Goal: Transaction & Acquisition: Purchase product/service

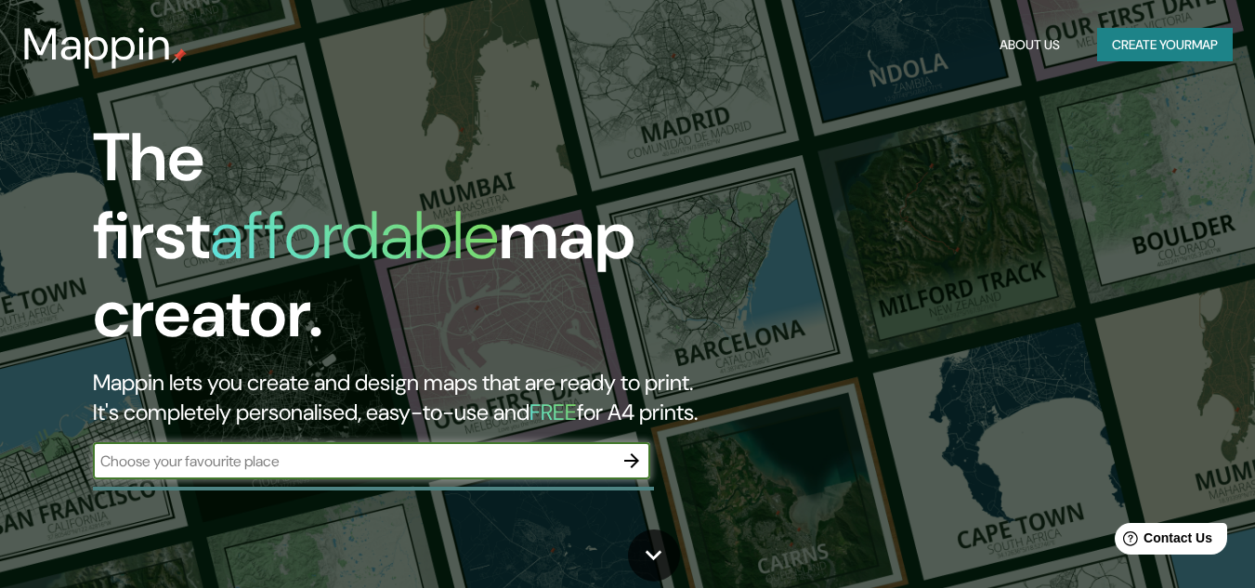
scroll to position [85, 0]
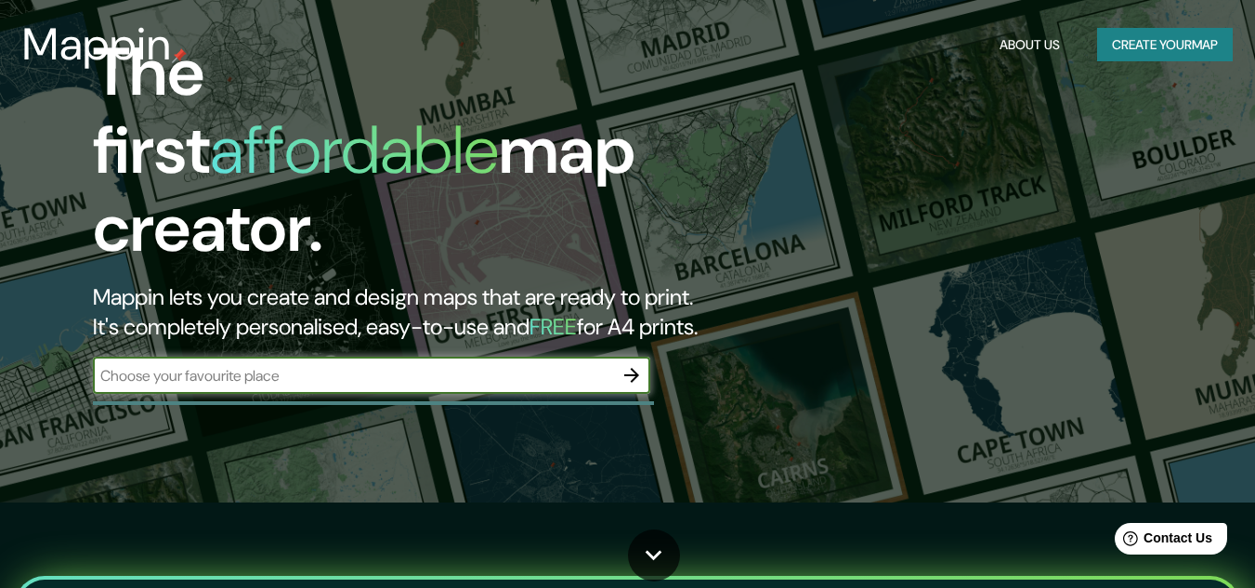
click at [199, 365] on input "text" at bounding box center [353, 375] width 520 height 21
type input "santiago"
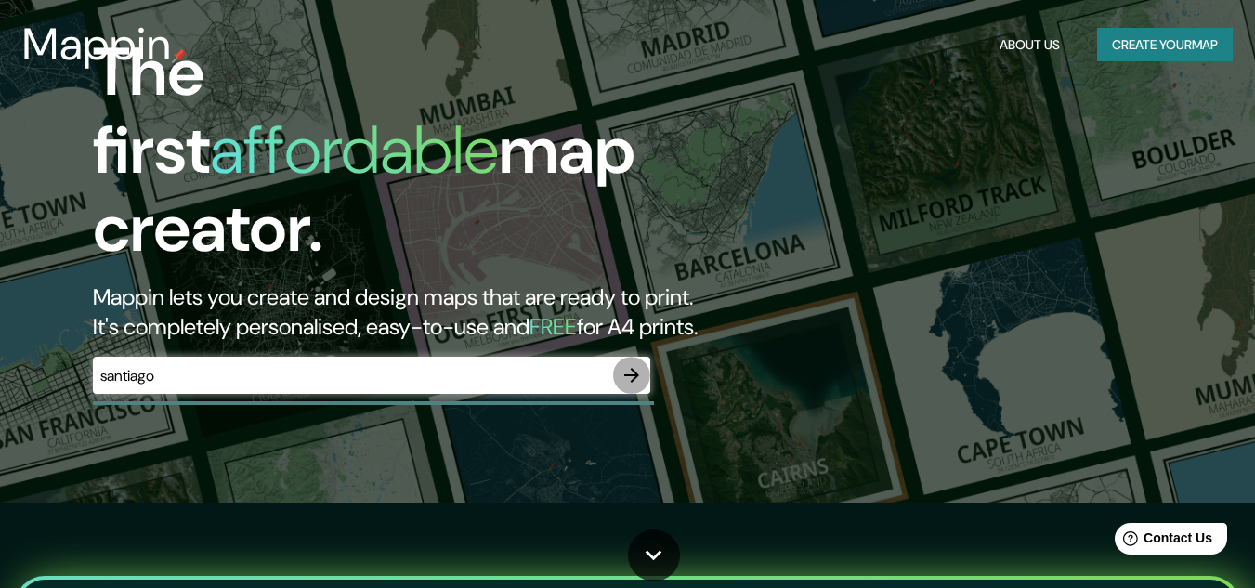
click at [634, 364] on icon "button" at bounding box center [632, 375] width 22 height 22
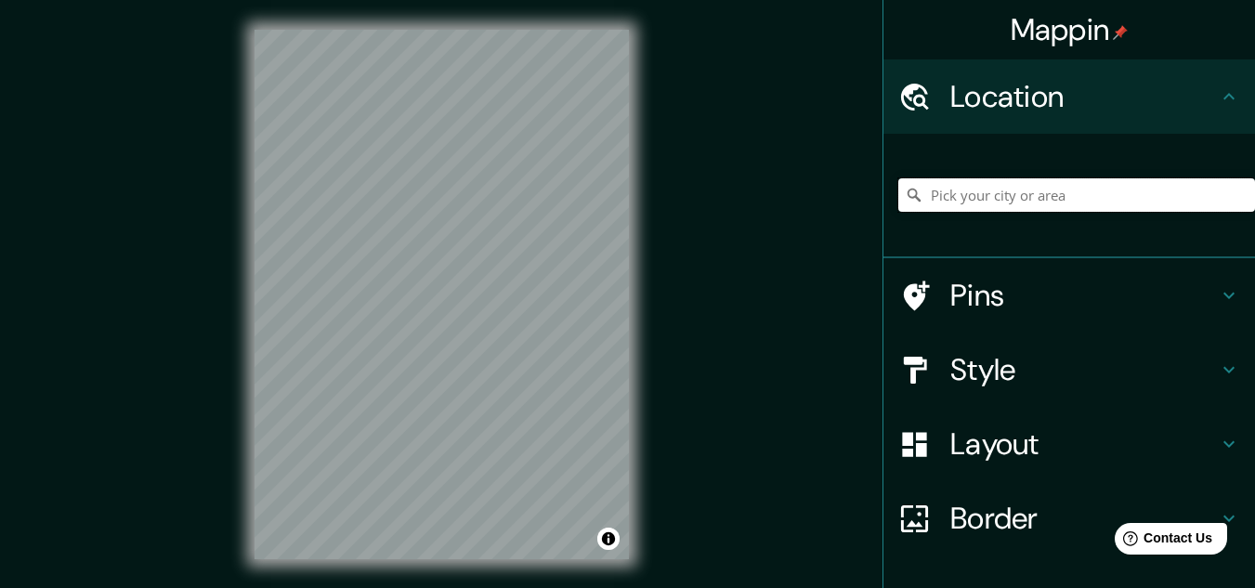
click at [922, 188] on input "Pick your city or area" at bounding box center [1076, 194] width 357 height 33
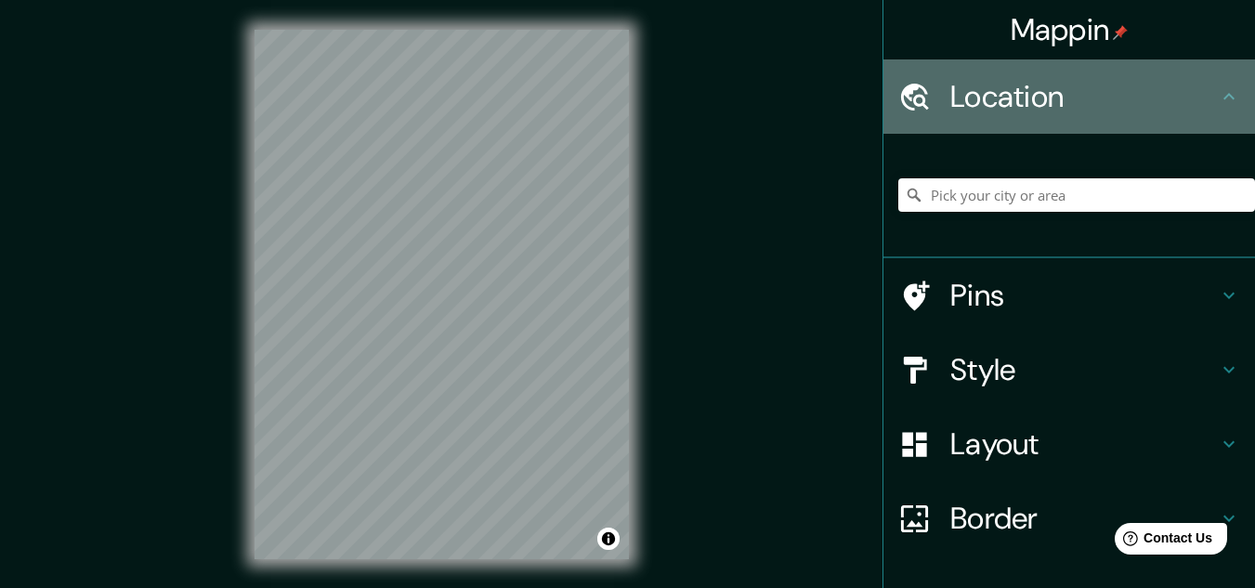
click at [989, 98] on h4 "Location" at bounding box center [1084, 96] width 268 height 37
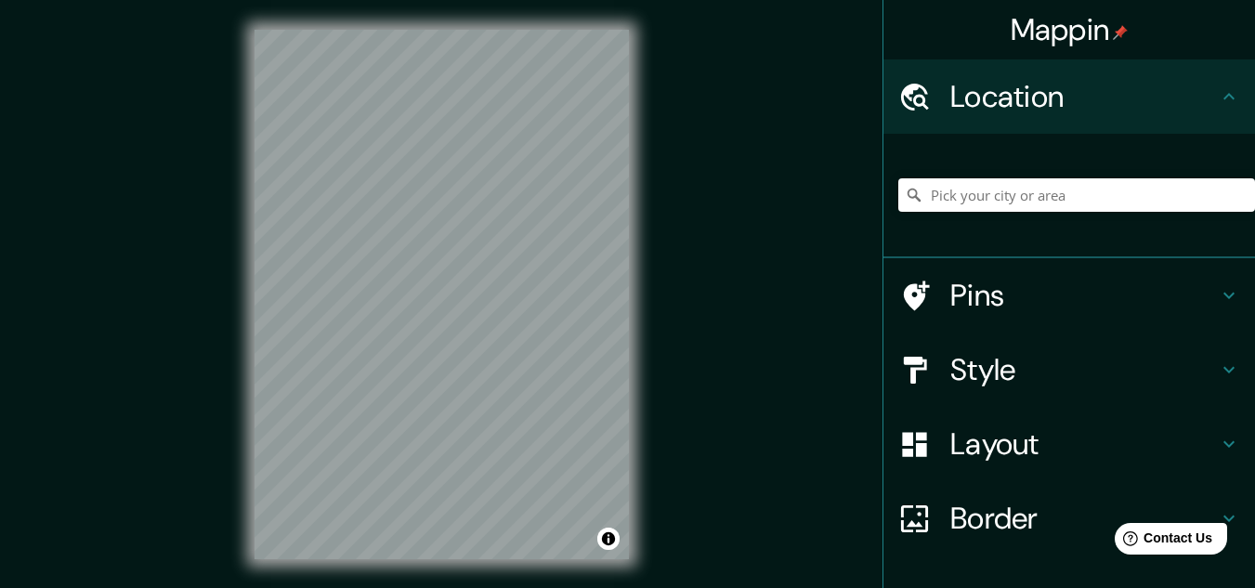
click at [951, 92] on h4 "Location" at bounding box center [1084, 96] width 268 height 37
click at [956, 190] on input "Pick your city or area" at bounding box center [1076, 194] width 357 height 33
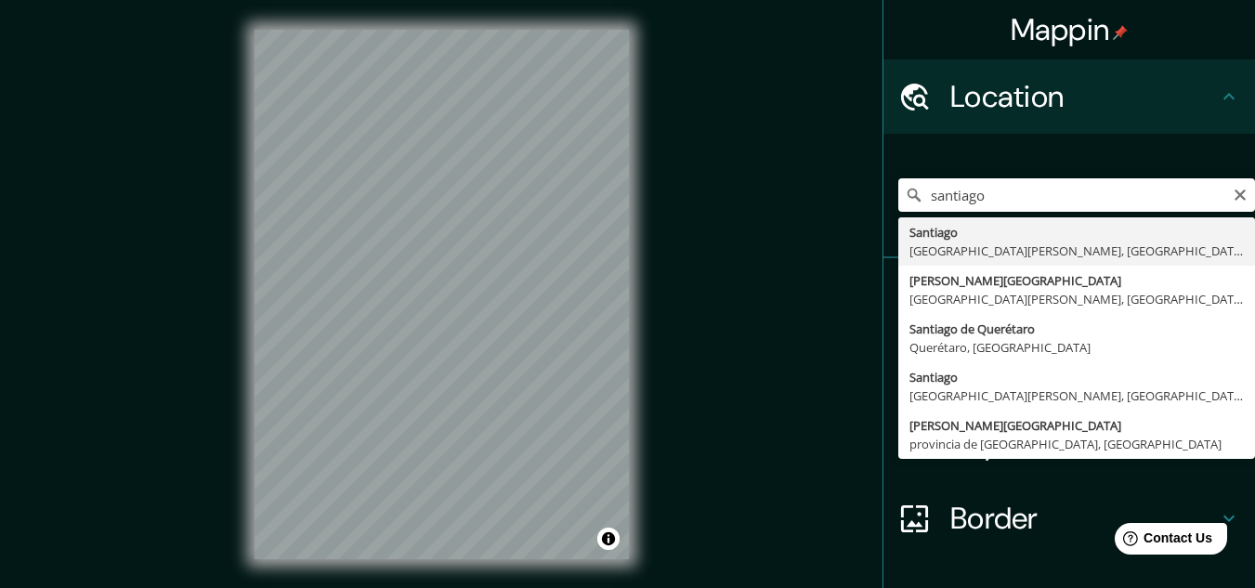
type input "[GEOGRAPHIC_DATA], [GEOGRAPHIC_DATA][PERSON_NAME], [GEOGRAPHIC_DATA]"
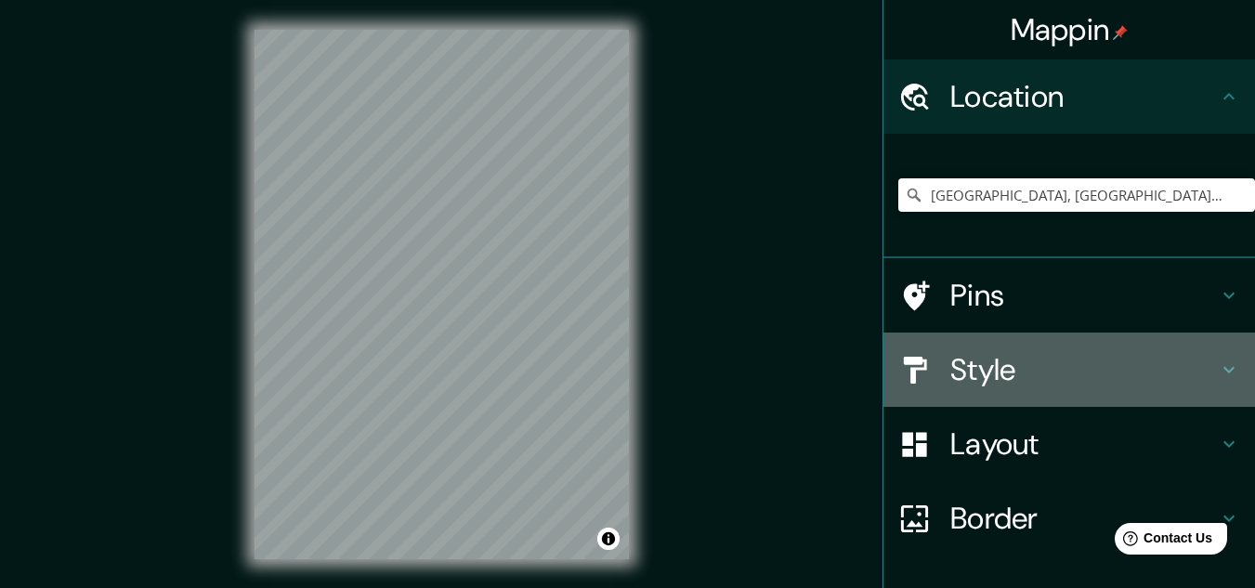
click at [1020, 366] on h4 "Style" at bounding box center [1084, 369] width 268 height 37
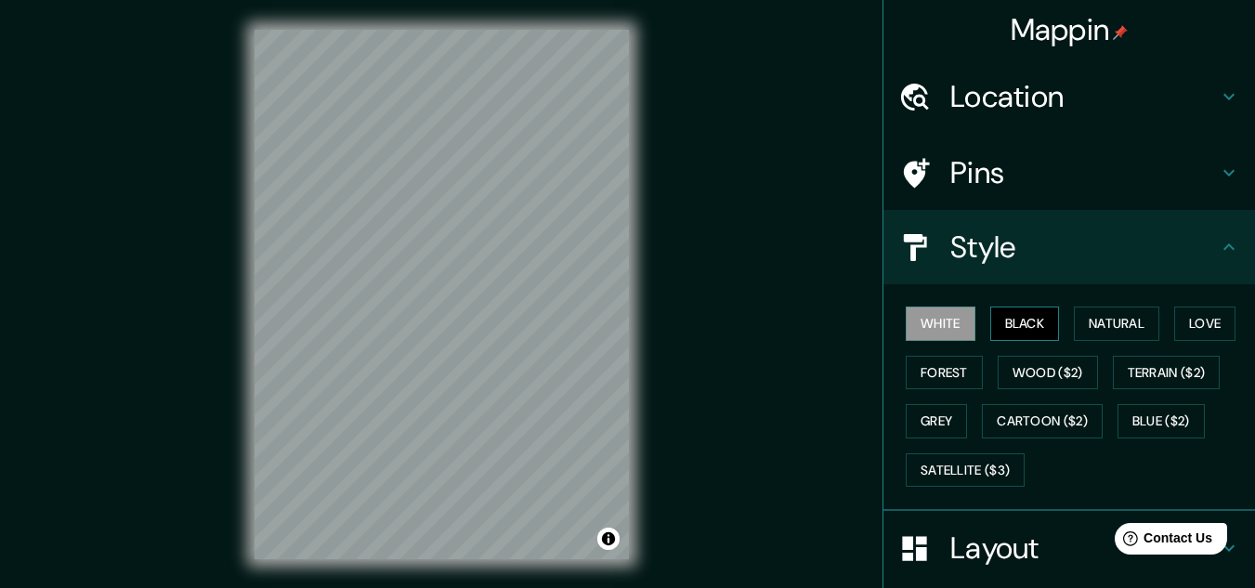
click at [1010, 334] on button "Black" at bounding box center [1025, 324] width 70 height 34
click at [1099, 328] on button "Natural" at bounding box center [1116, 324] width 85 height 34
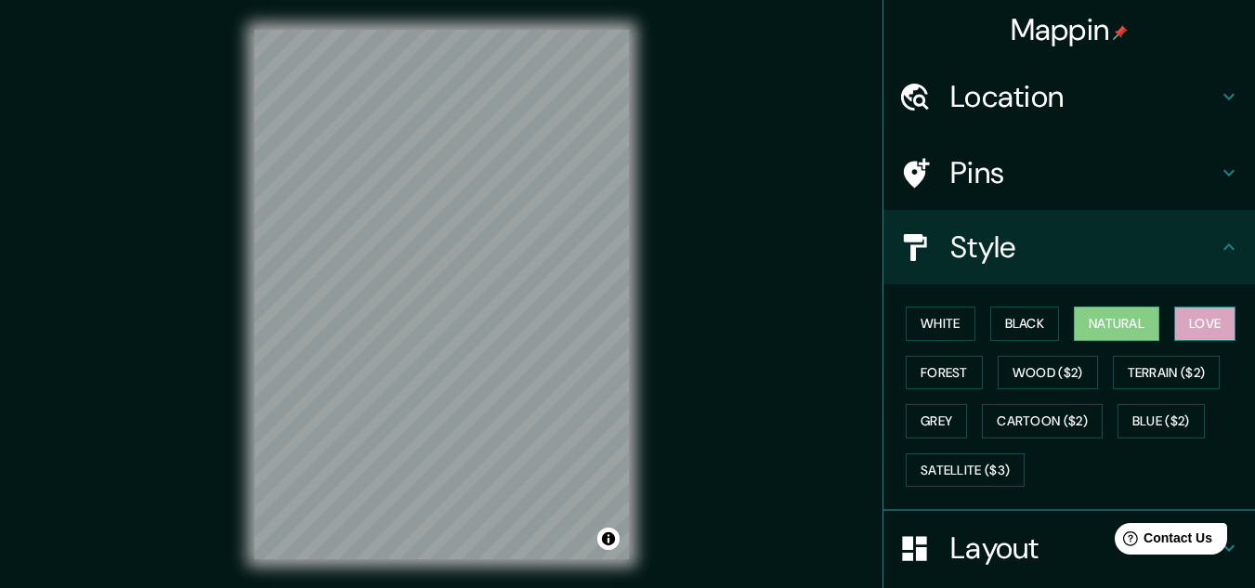
click at [1194, 319] on button "Love" at bounding box center [1204, 324] width 61 height 34
click at [929, 384] on button "Forest" at bounding box center [944, 373] width 77 height 34
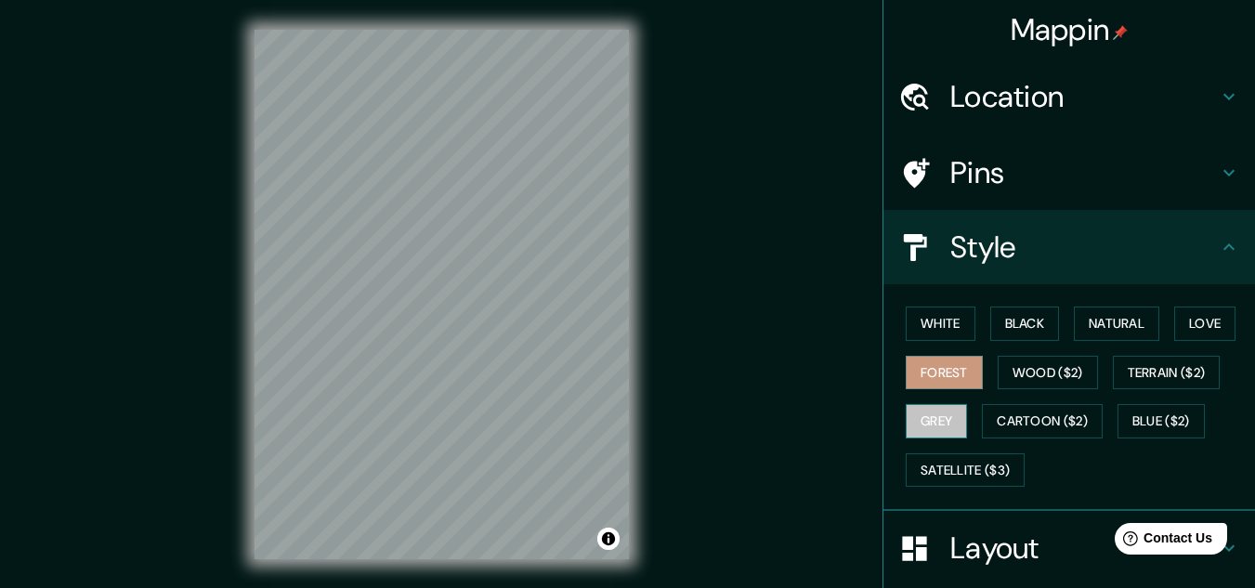
click at [924, 422] on button "Grey" at bounding box center [936, 421] width 61 height 34
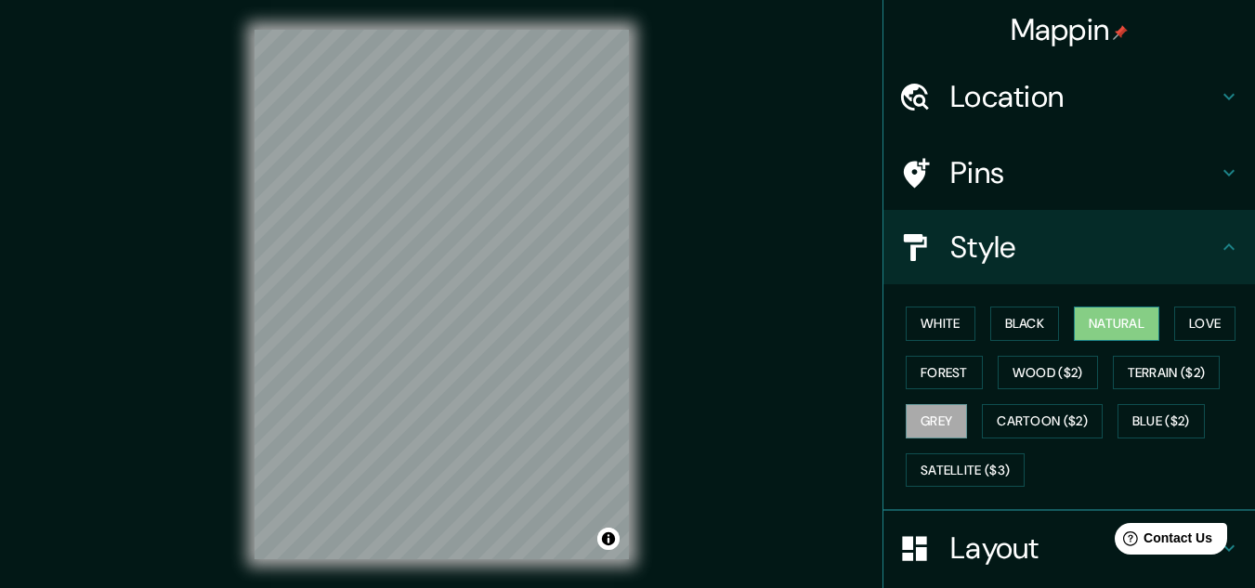
click at [1122, 323] on button "Natural" at bounding box center [1116, 324] width 85 height 34
click at [460, 0] on html "Mappin Location [GEOGRAPHIC_DATA], [GEOGRAPHIC_DATA][PERSON_NAME], [GEOGRAPHIC_…" at bounding box center [627, 294] width 1255 height 588
click at [298, 563] on div "© Mapbox © OpenStreetMap Improve this map" at bounding box center [442, 294] width 434 height 589
click at [369, 581] on div "© Mapbox © OpenStreetMap Improve this map" at bounding box center [442, 294] width 434 height 589
